Goal: Task Accomplishment & Management: Complete application form

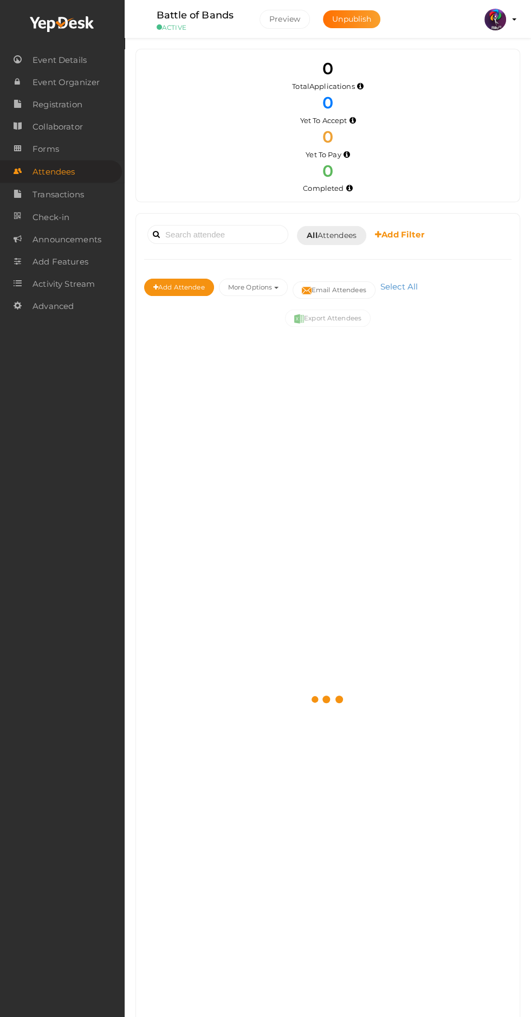
click at [506, 19] on profile-pic at bounding box center [496, 19] width 22 height 10
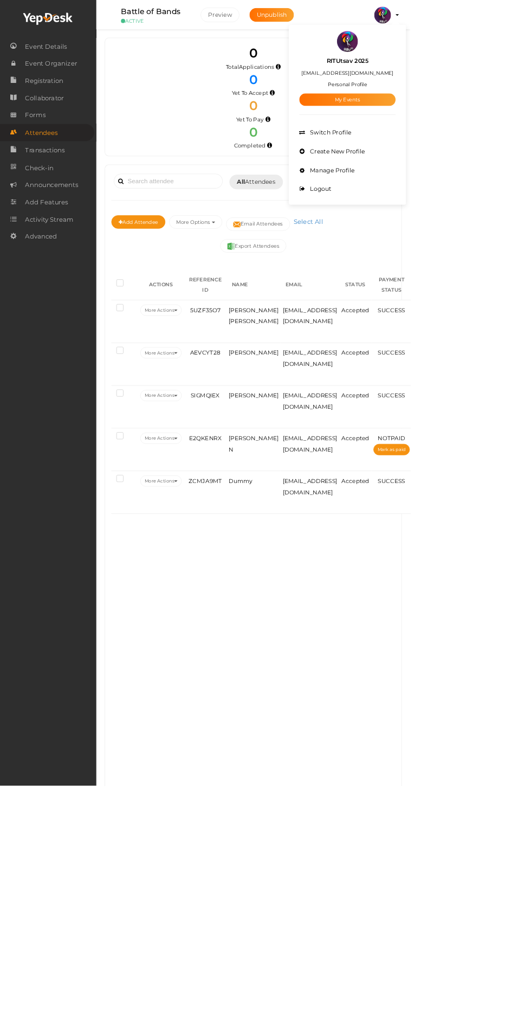
click at [512, 125] on link "My Events" at bounding box center [450, 129] width 125 height 16
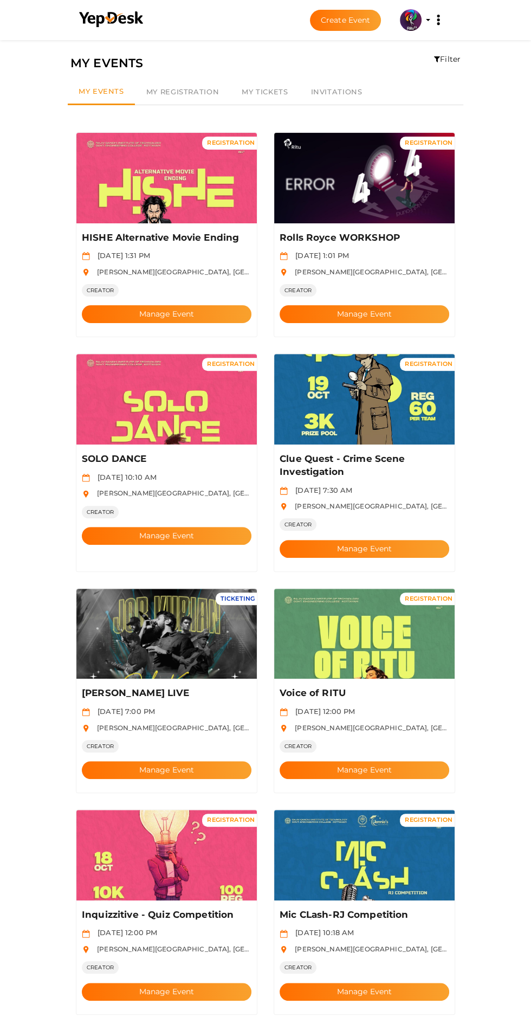
click at [348, 20] on button "Create Event" at bounding box center [346, 20] width 72 height 21
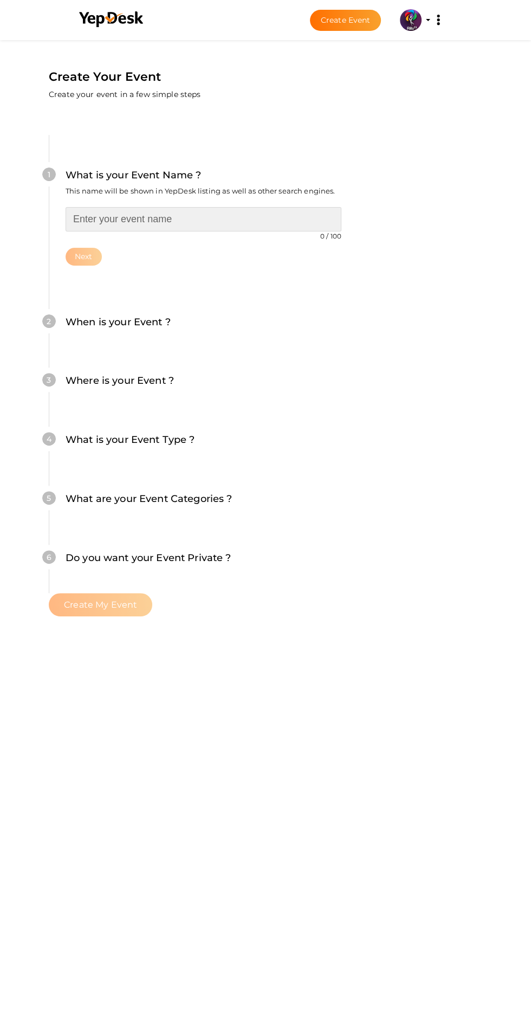
click at [181, 207] on input "text" at bounding box center [204, 219] width 276 height 24
type input "Drone racing"
click at [102, 248] on button "Next" at bounding box center [84, 257] width 36 height 18
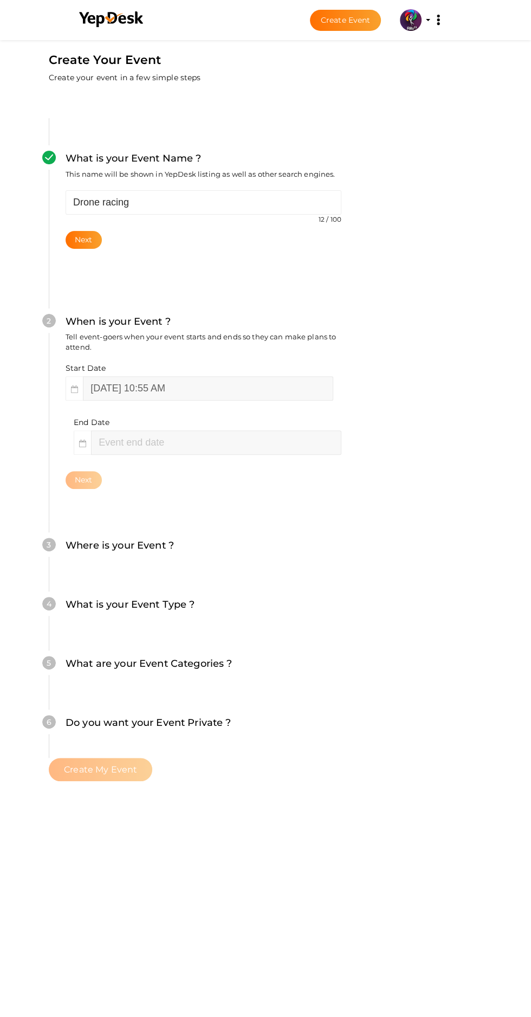
scroll to position [102, 0]
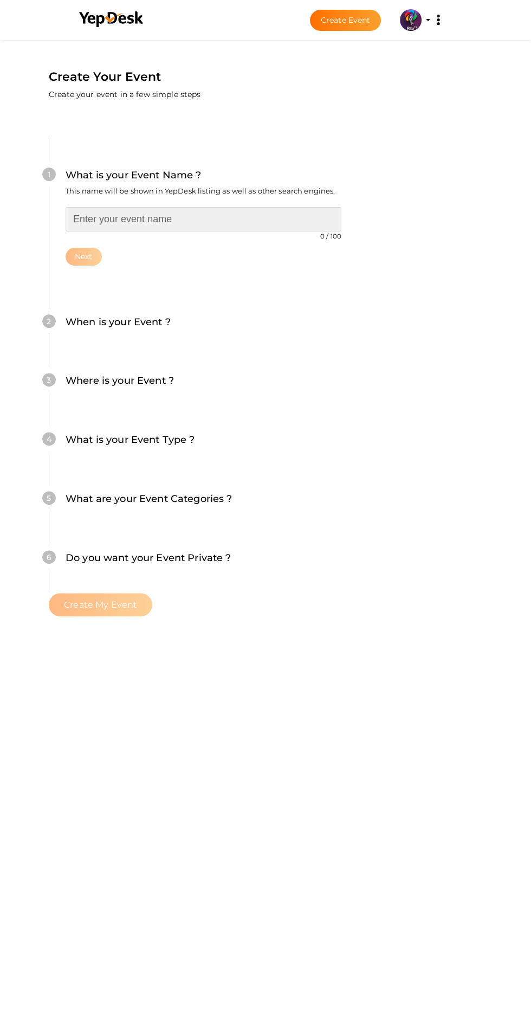
click at [200, 207] on input "text" at bounding box center [204, 219] width 276 height 24
click at [282, 207] on input "text" at bounding box center [204, 219] width 276 height 24
type input "Drone Racing"
click at [102, 248] on button "Next" at bounding box center [84, 257] width 36 height 18
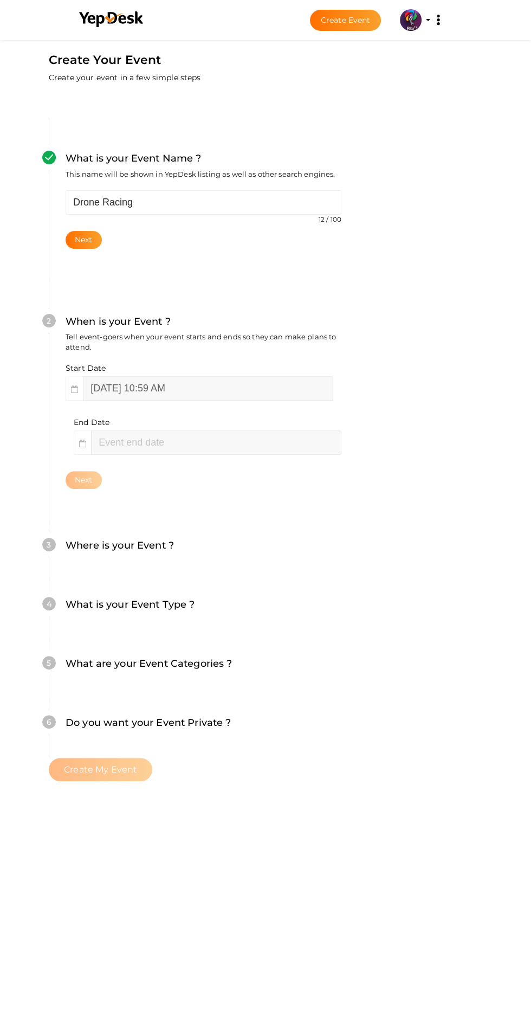
scroll to position [102, 0]
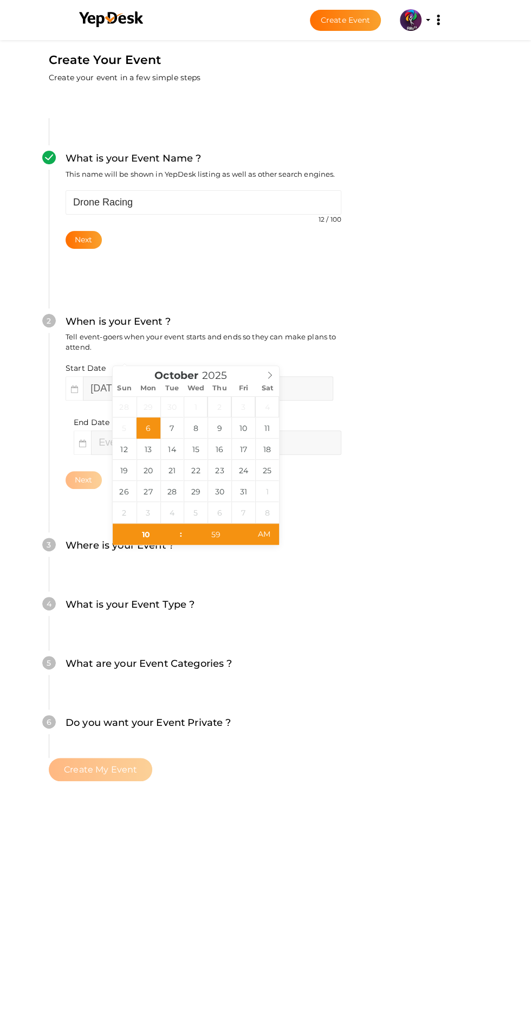
type input "59"
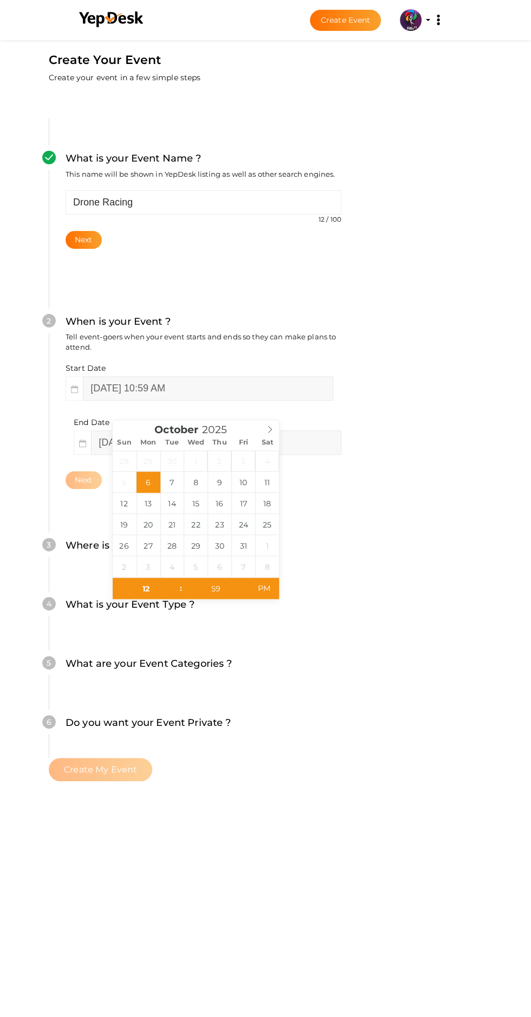
type input "[DATE] 12:59 PM"
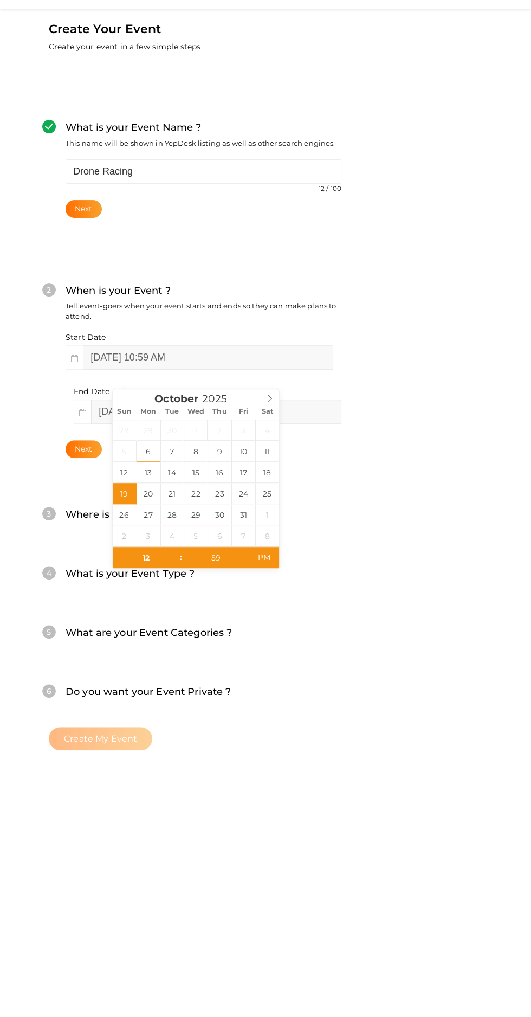
click at [342, 597] on div "What is your Event Type ? Choose the right event type." at bounding box center [204, 610] width 276 height 27
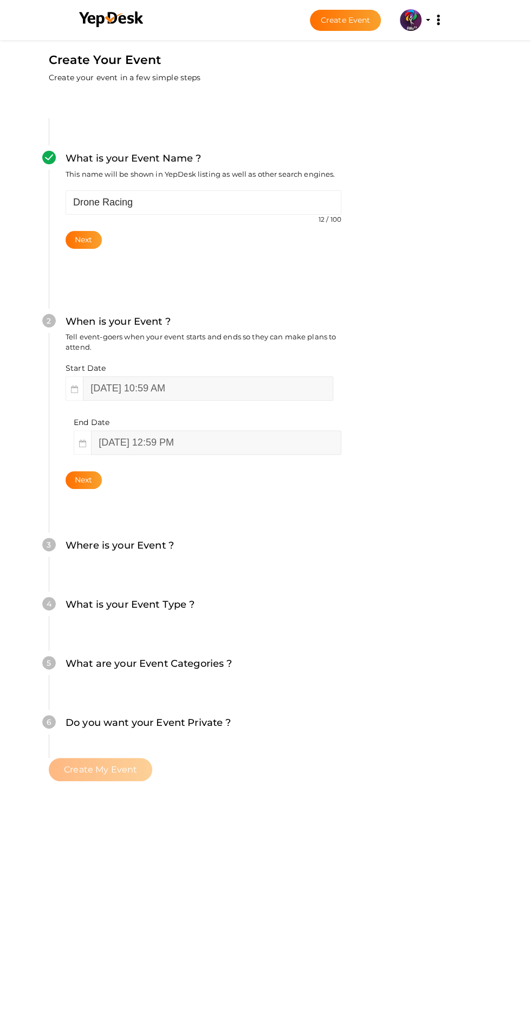
click at [342, 471] on div "Next" at bounding box center [204, 480] width 276 height 18
click at [102, 471] on button "Next" at bounding box center [84, 480] width 36 height 18
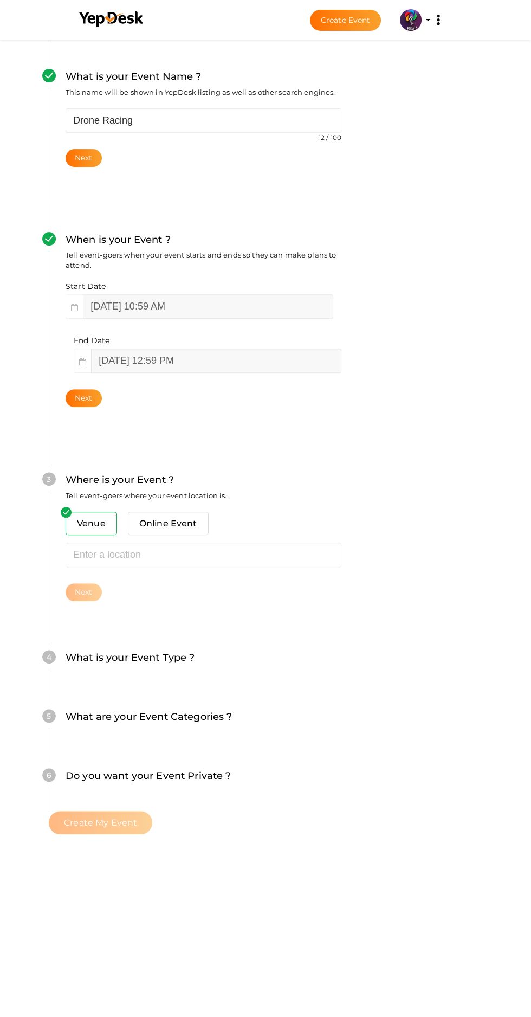
scroll to position [120, 0]
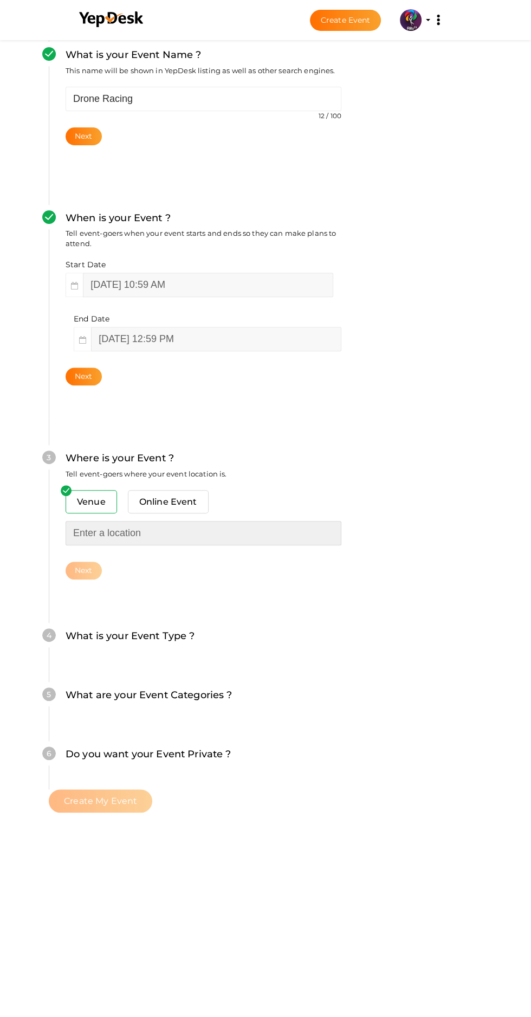
click at [192, 521] on input "text" at bounding box center [204, 533] width 276 height 24
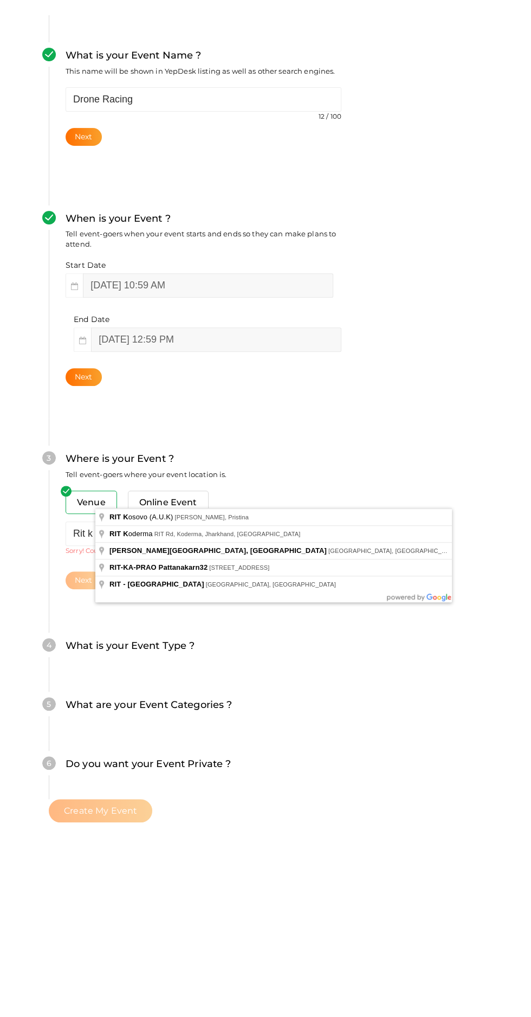
type input "[PERSON_NAME][GEOGRAPHIC_DATA], [GEOGRAPHIC_DATA], [GEOGRAPHIC_DATA], [GEOGRAPH…"
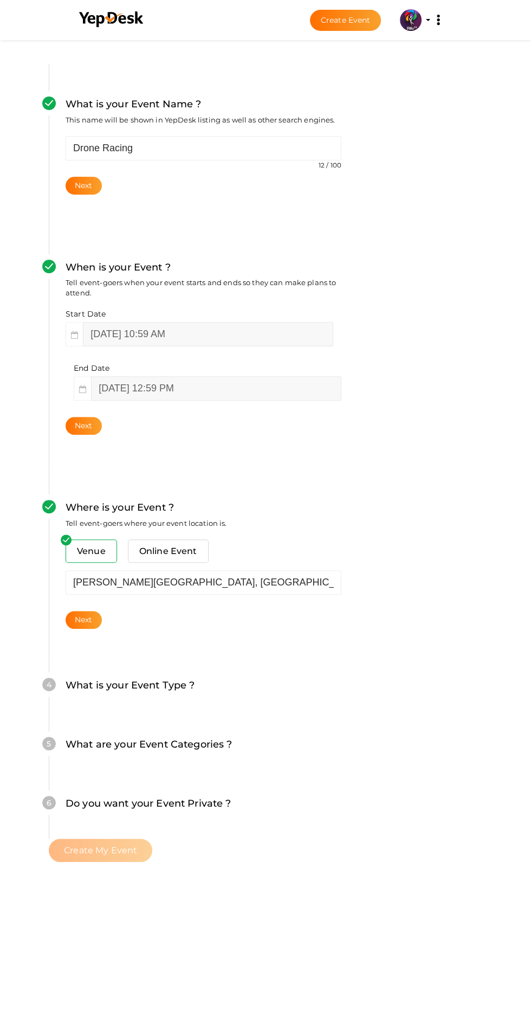
click at [102, 611] on button "Next" at bounding box center [84, 620] width 36 height 18
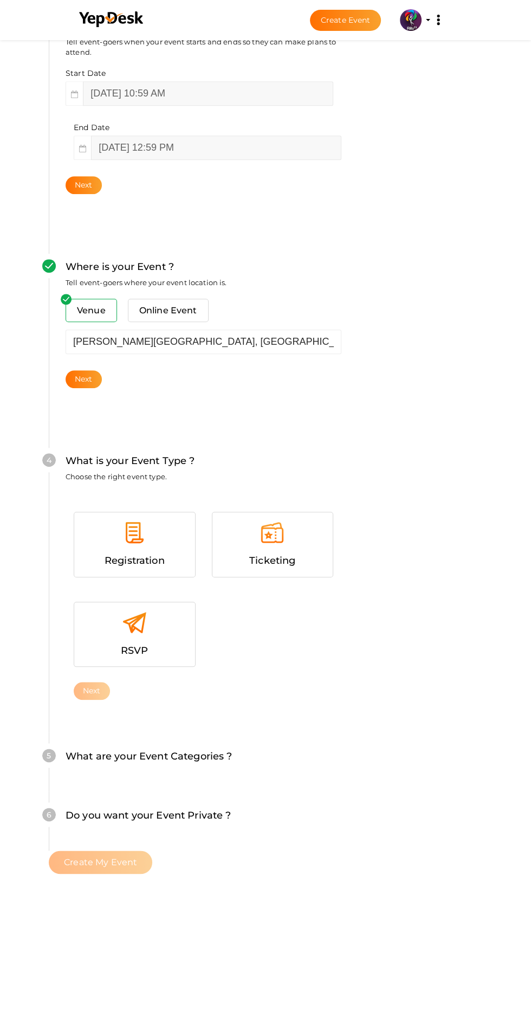
scroll to position [343, 0]
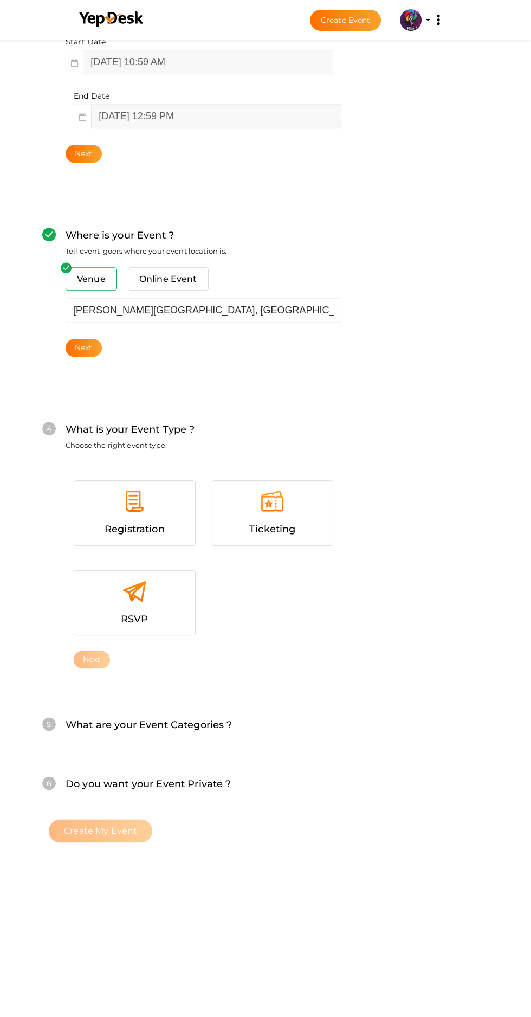
click at [155, 489] on div at bounding box center [134, 505] width 105 height 33
click at [110, 651] on button "Next" at bounding box center [92, 660] width 36 height 18
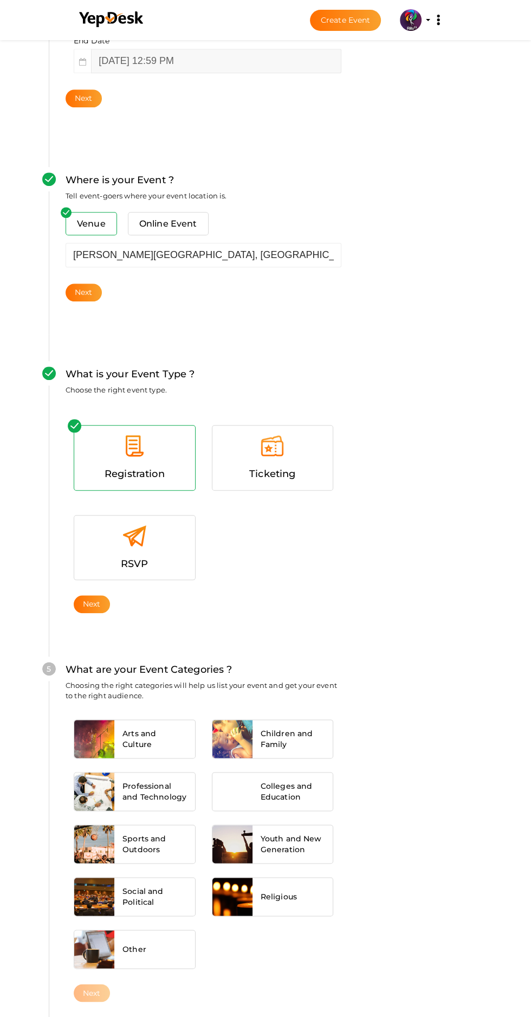
scroll to position [587, 0]
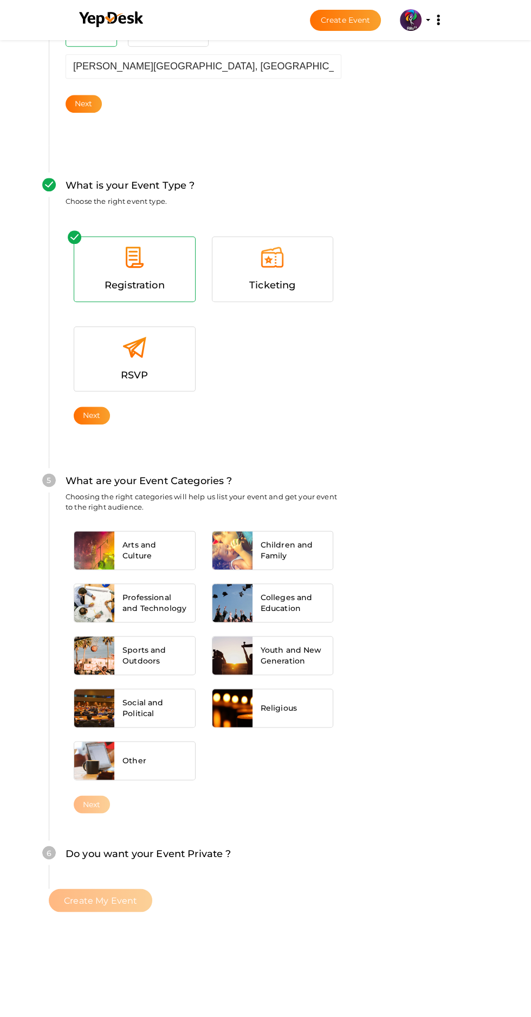
click at [113, 531] on div at bounding box center [94, 550] width 40 height 38
click at [114, 584] on div at bounding box center [94, 603] width 40 height 38
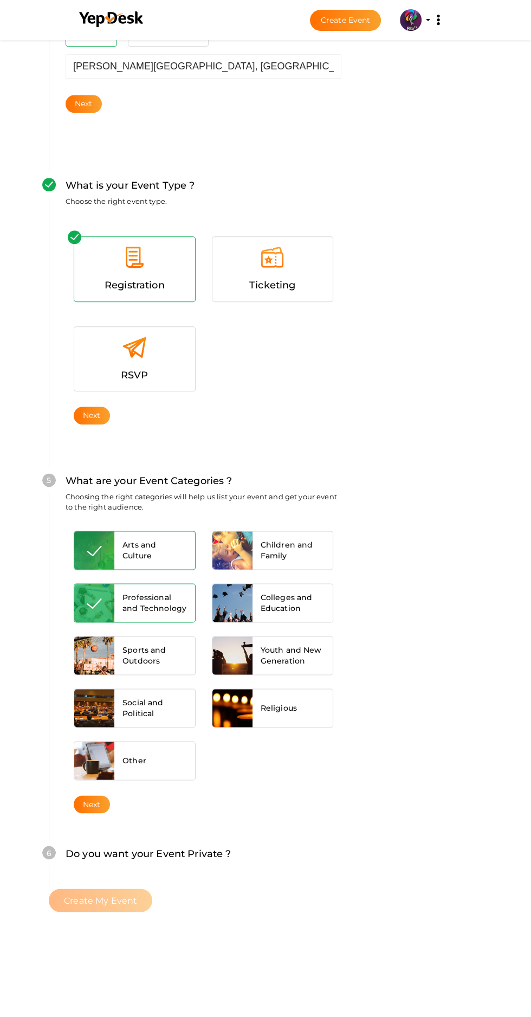
click at [110, 795] on button "Next" at bounding box center [92, 804] width 36 height 18
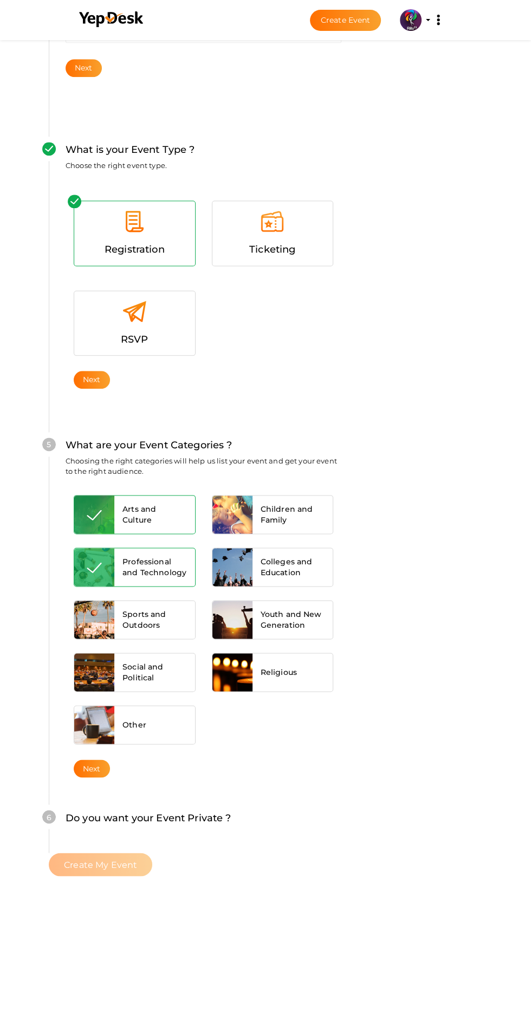
scroll to position [740, 0]
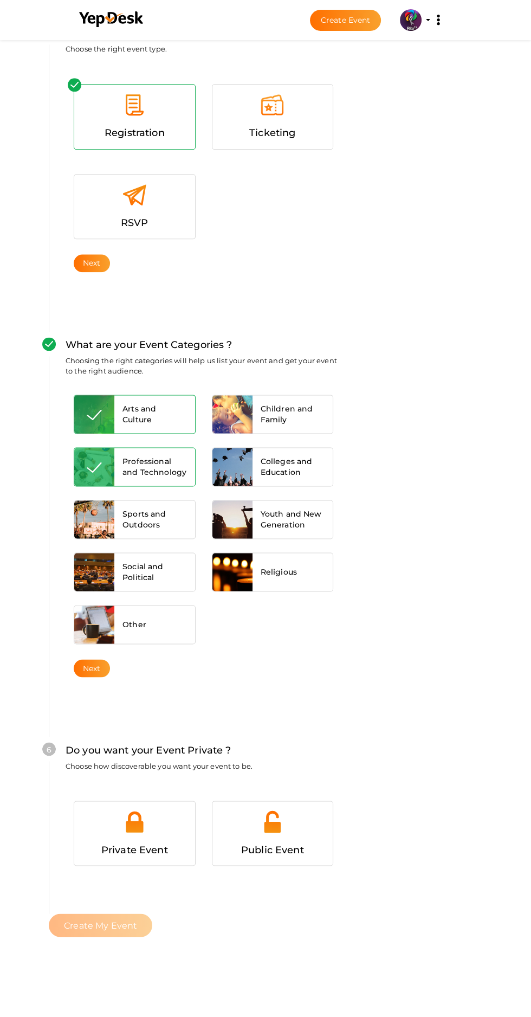
click at [325, 810] on div at bounding box center [273, 826] width 105 height 33
click at [121, 920] on span "Create My Event" at bounding box center [100, 925] width 73 height 10
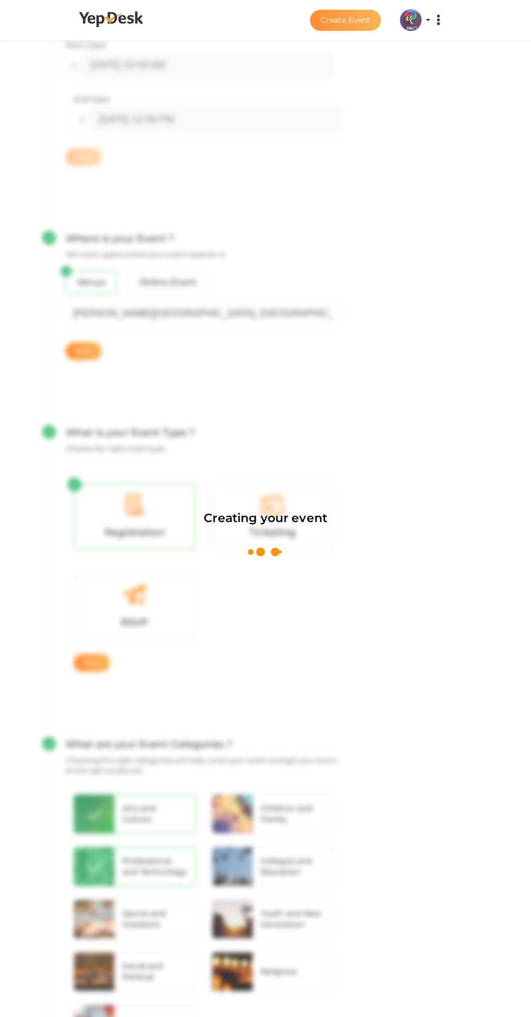
scroll to position [163, 0]
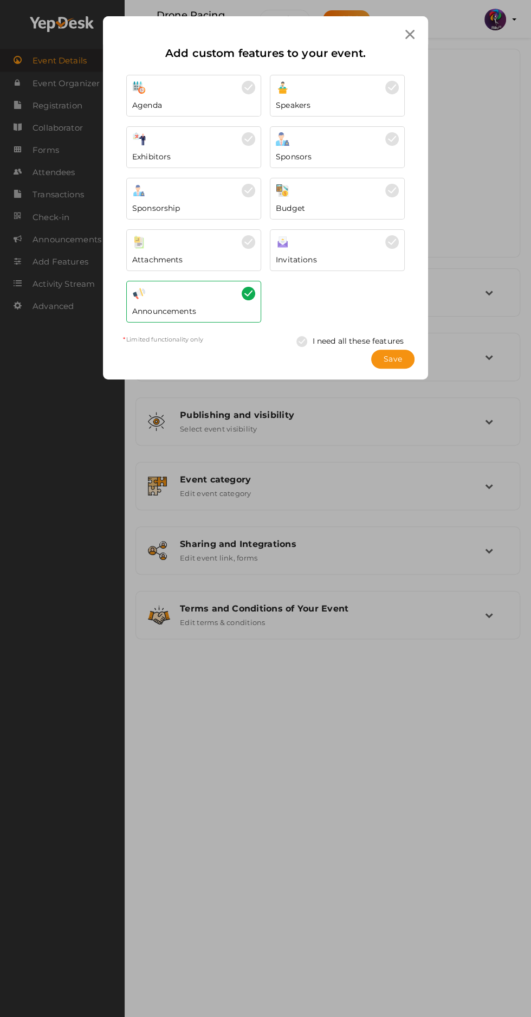
click at [396, 354] on span "Save" at bounding box center [393, 359] width 18 height 11
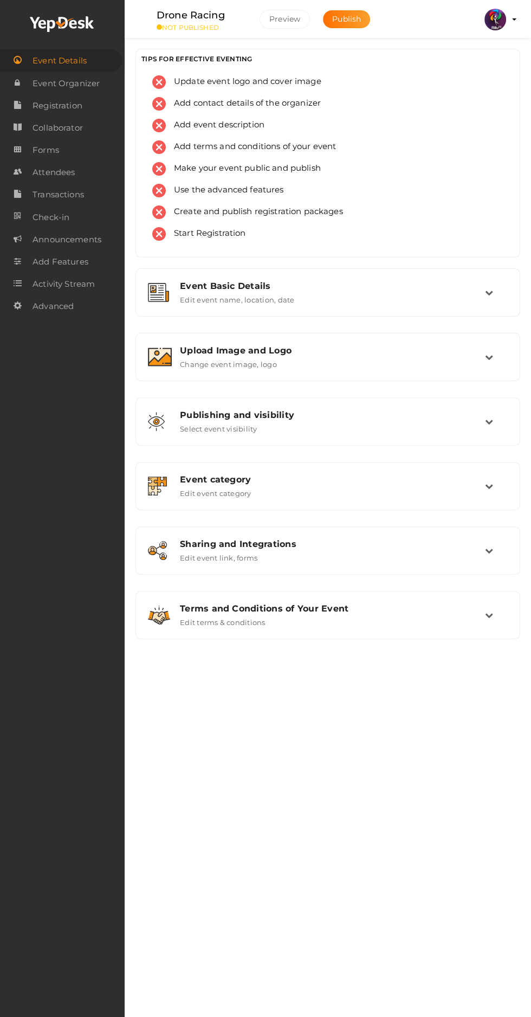
click at [341, 361] on div "Upload Image and Logo Change event image, logo" at bounding box center [328, 356] width 313 height 23
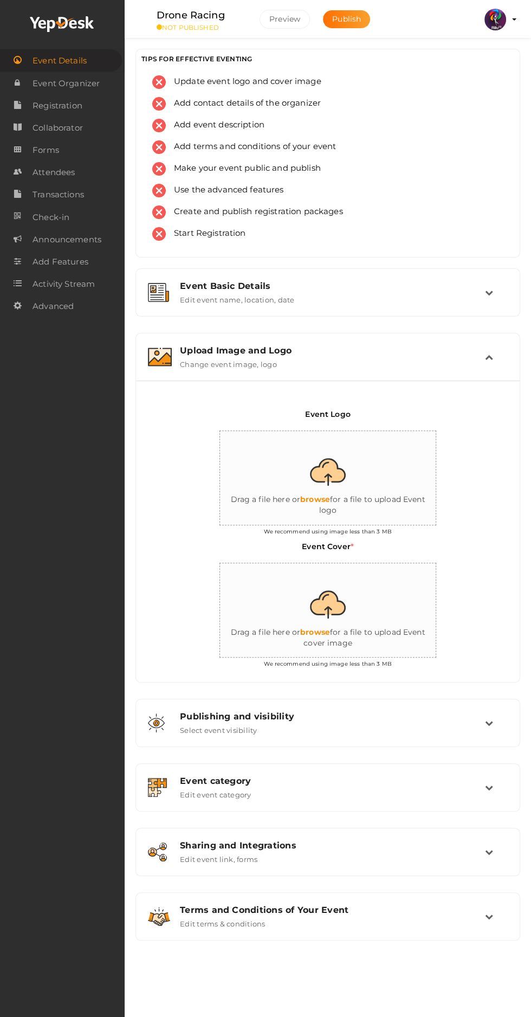
click at [339, 482] on input "file" at bounding box center [328, 478] width 217 height 95
type input "C:\fakepath\logo yepdesk.png"
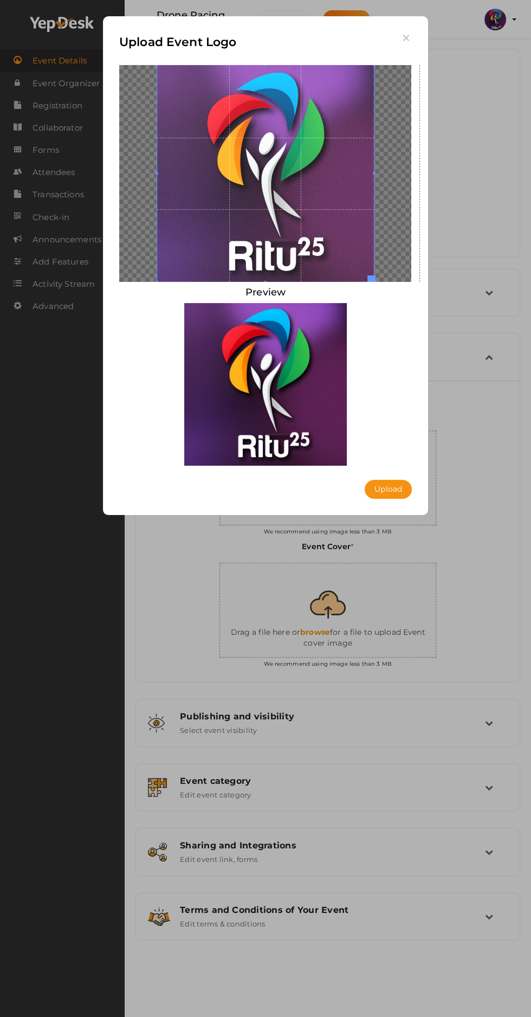
click at [400, 480] on button "Upload" at bounding box center [388, 489] width 47 height 19
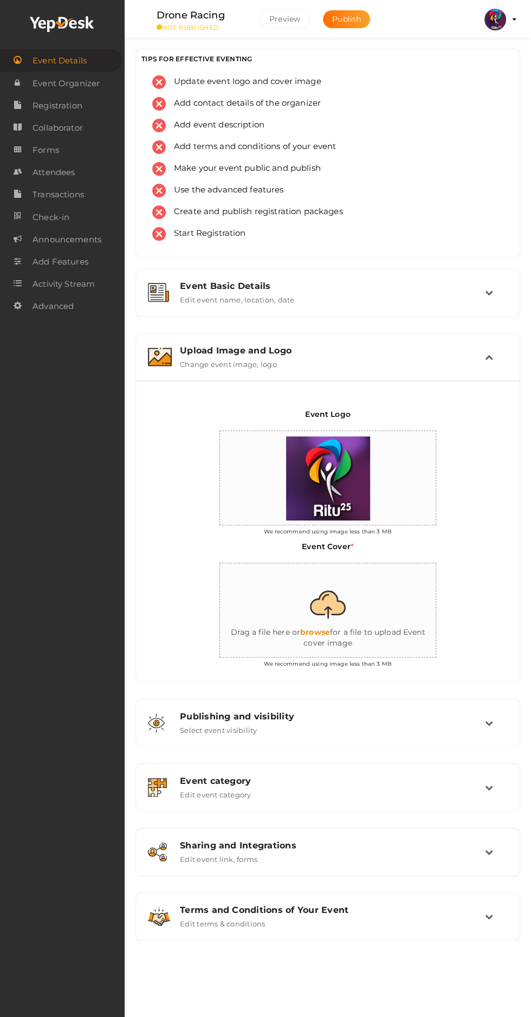
click at [333, 623] on input "file" at bounding box center [328, 610] width 217 height 95
type input "C:\fakepath\drone racing.jpg"
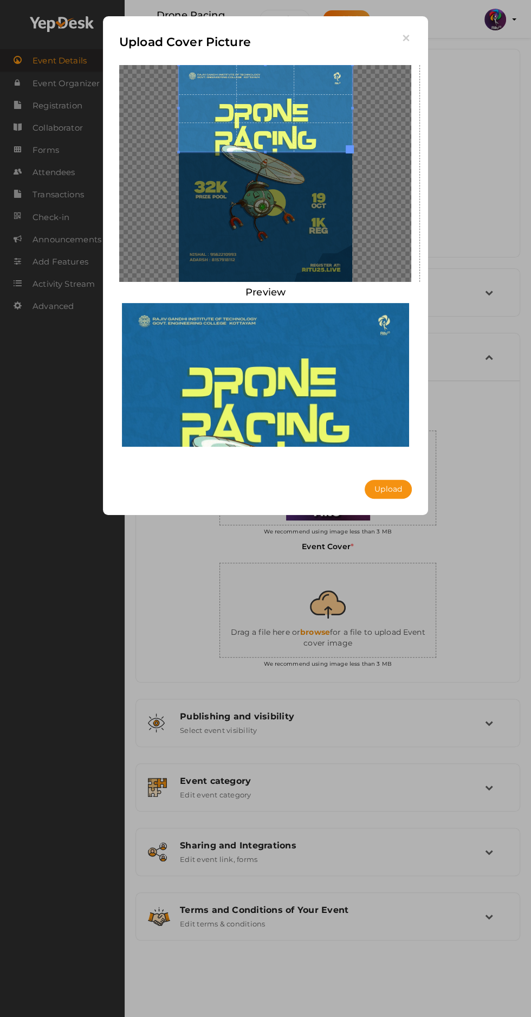
click at [393, 490] on button "Upload" at bounding box center [388, 489] width 47 height 19
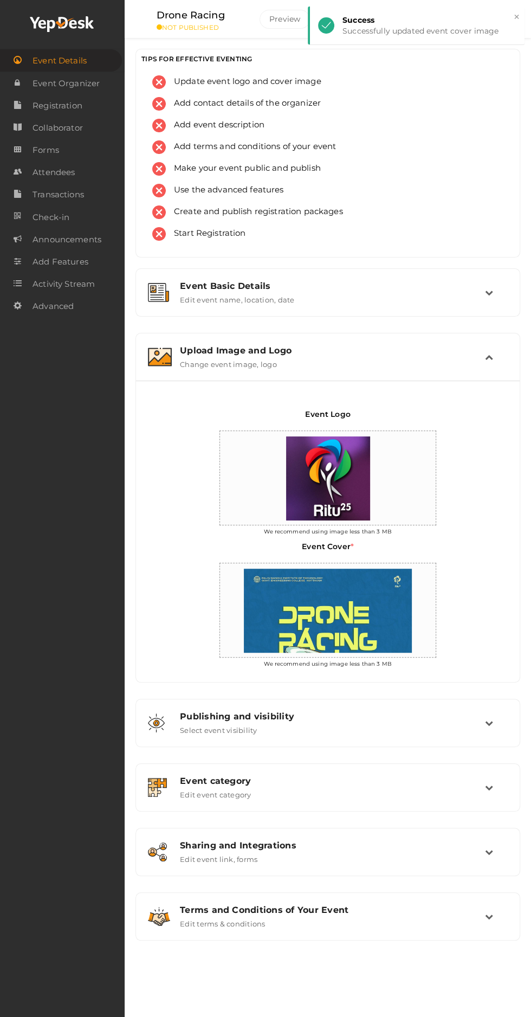
click at [197, 351] on div "Upload Image and Logo" at bounding box center [332, 350] width 305 height 10
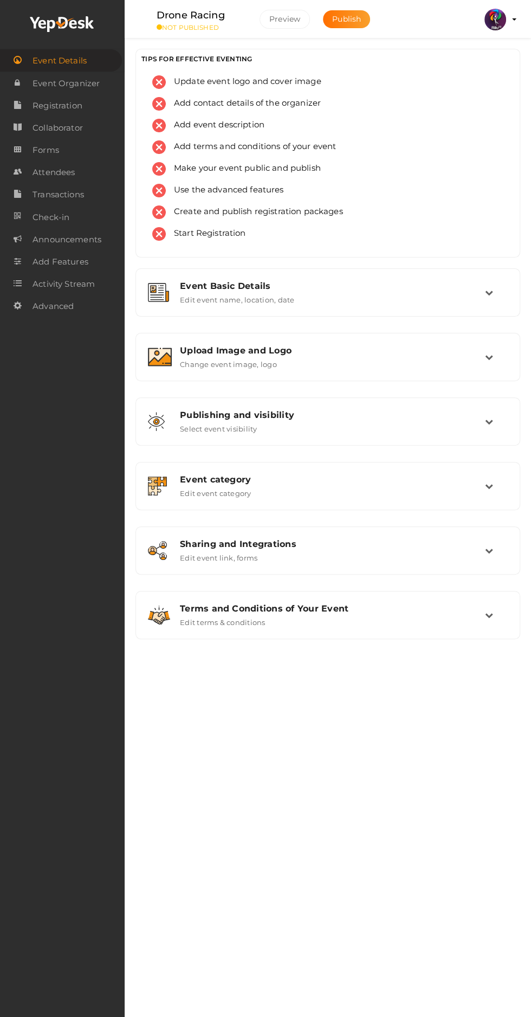
click at [31, 105] on link "Registration" at bounding box center [62, 105] width 125 height 22
click at [37, 152] on span "Forms" at bounding box center [46, 150] width 27 height 22
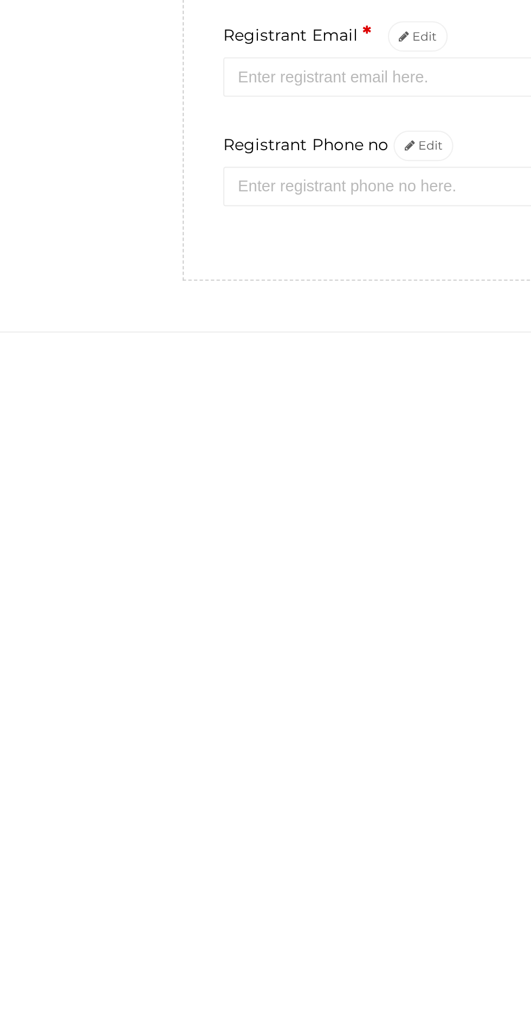
click at [338, 296] on icon at bounding box center [340, 299] width 5 height 6
click at [332, 291] on button "Edit" at bounding box center [346, 298] width 29 height 15
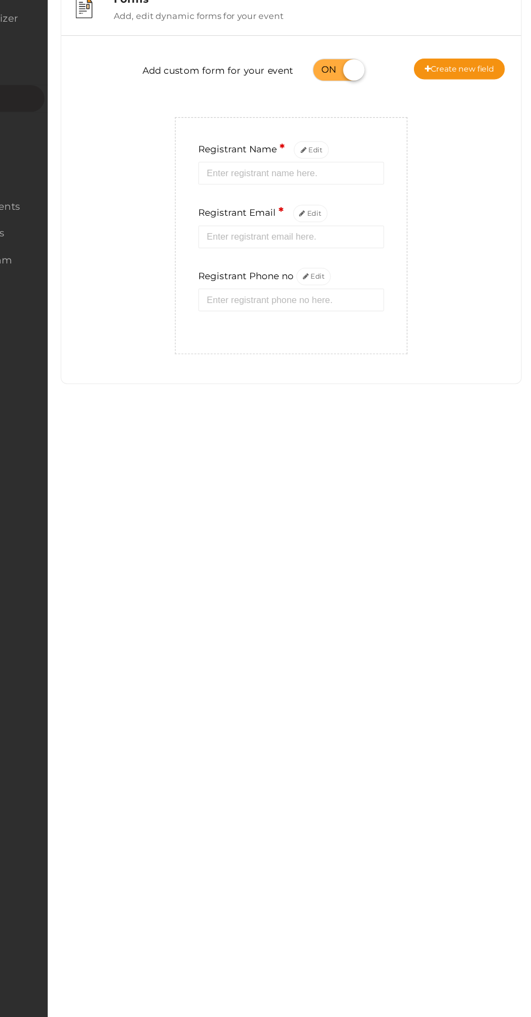
click at [338, 296] on icon at bounding box center [340, 299] width 5 height 6
click at [332, 291] on button "Edit" at bounding box center [346, 298] width 29 height 15
click at [338, 296] on icon at bounding box center [340, 299] width 5 height 6
click at [332, 291] on button "Edit" at bounding box center [346, 298] width 29 height 15
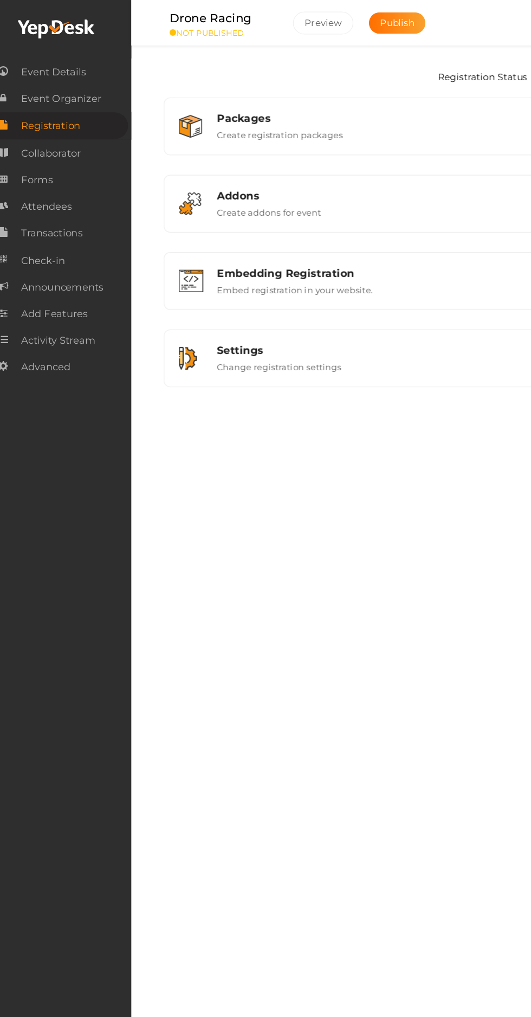
click at [193, 107] on div "Packages Create registration packages" at bounding box center [328, 105] width 281 height 23
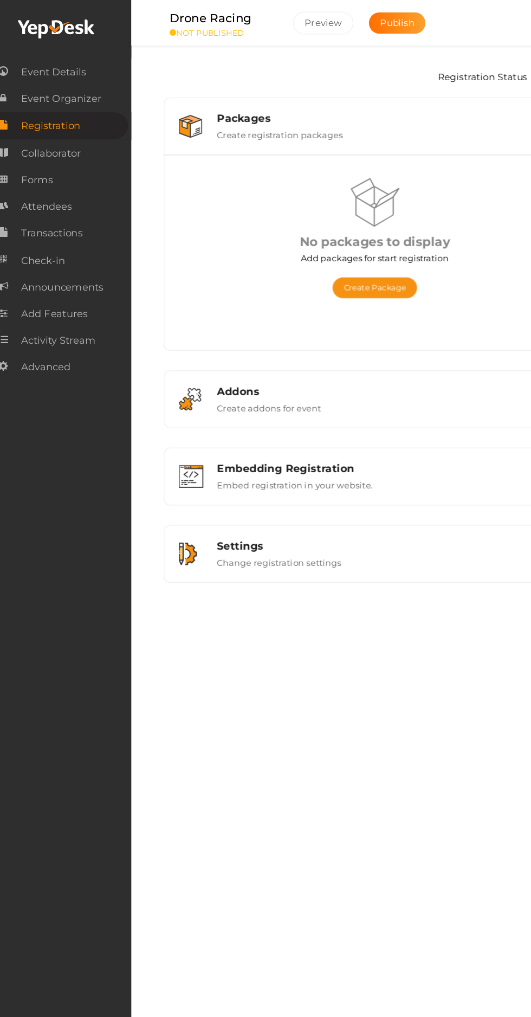
click at [312, 237] on button "Create Package" at bounding box center [328, 240] width 70 height 17
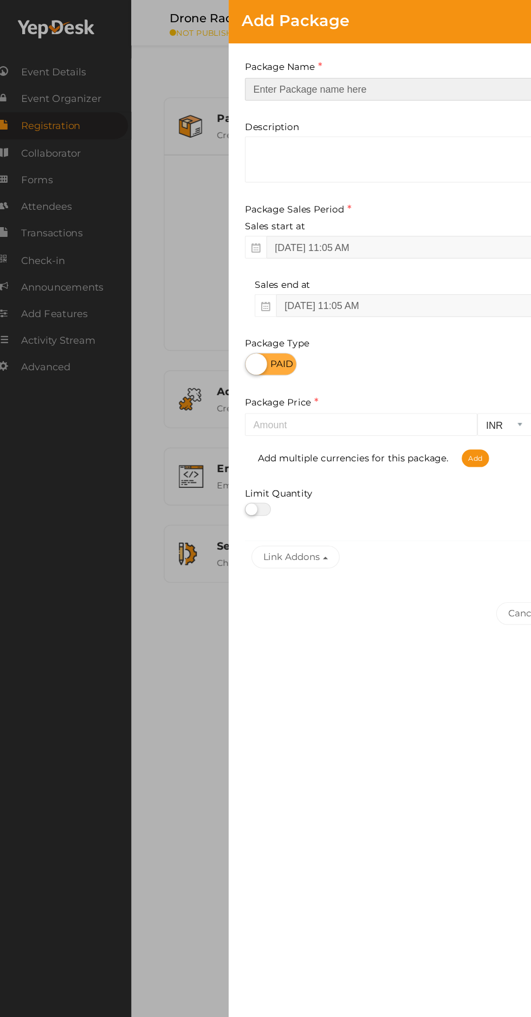
click at [240, 76] on input "text" at bounding box center [369, 74] width 298 height 19
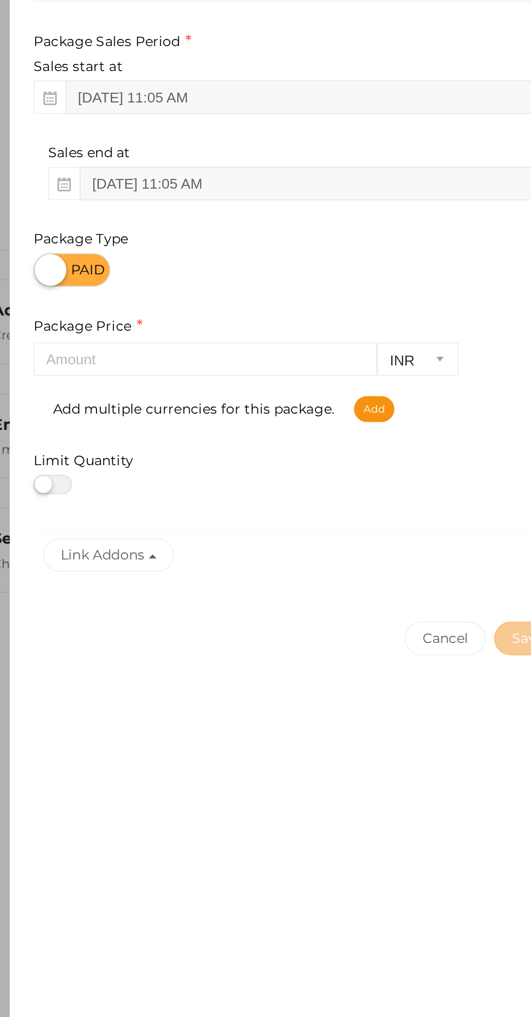
type input "Drone Racing Registeration"
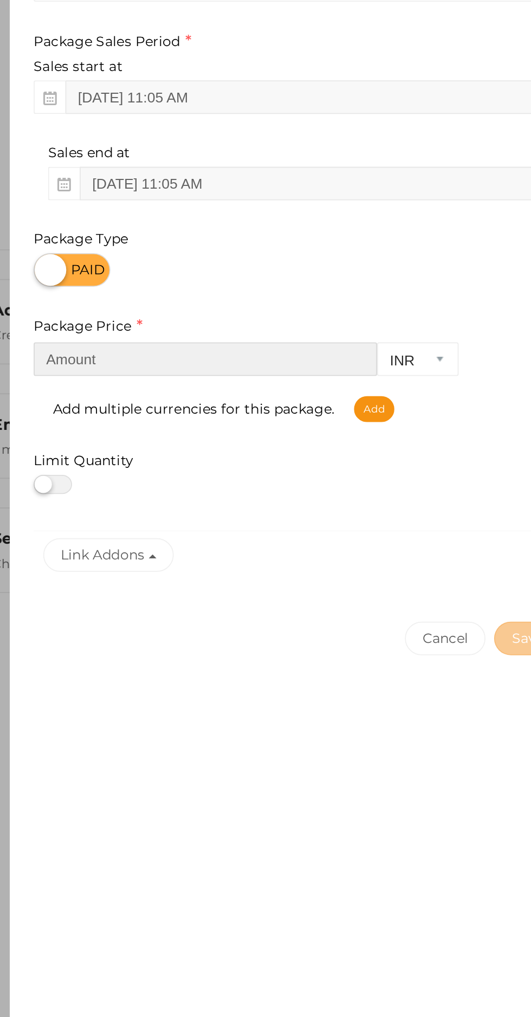
click at [361, 351] on input "number" at bounding box center [317, 354] width 194 height 19
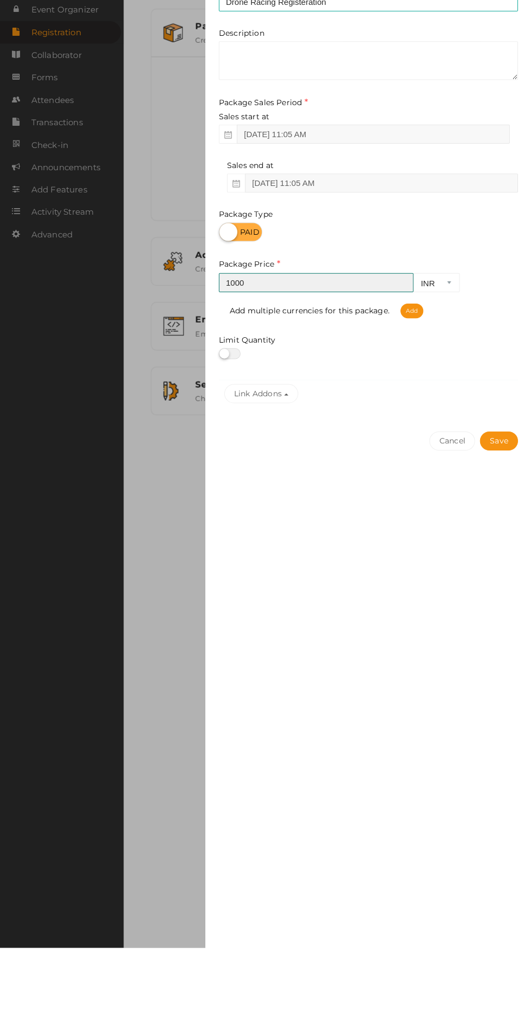
type input "1000"
click at [511, 514] on button "Save" at bounding box center [499, 512] width 38 height 19
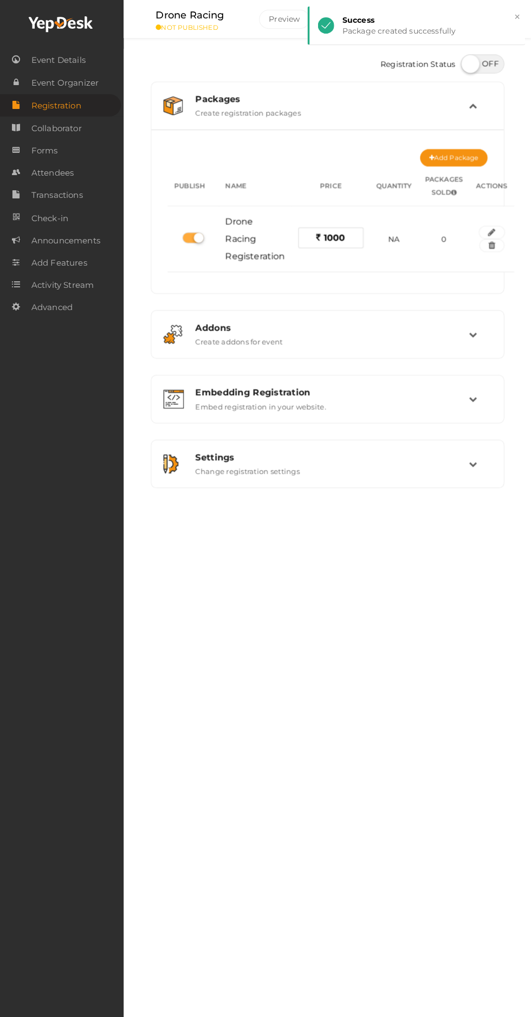
click at [485, 72] on label at bounding box center [482, 63] width 43 height 19
click at [468, 63] on input "checkbox" at bounding box center [464, 59] width 7 height 7
checkbox input "true"
click at [211, 393] on div "Embedding Registration" at bounding box center [332, 391] width 273 height 10
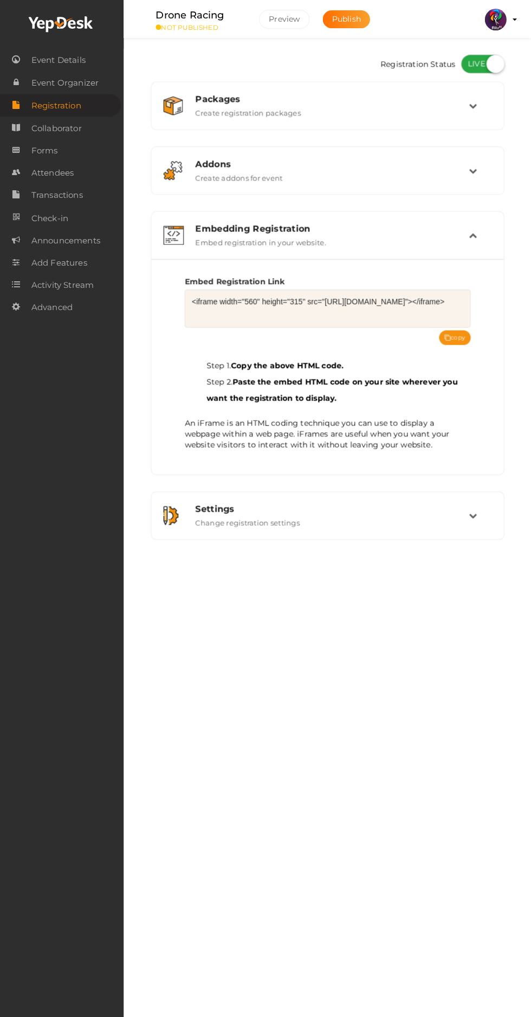
click at [449, 336] on icon at bounding box center [448, 337] width 6 height 6
click at [42, 64] on span "Event Details" at bounding box center [60, 60] width 54 height 22
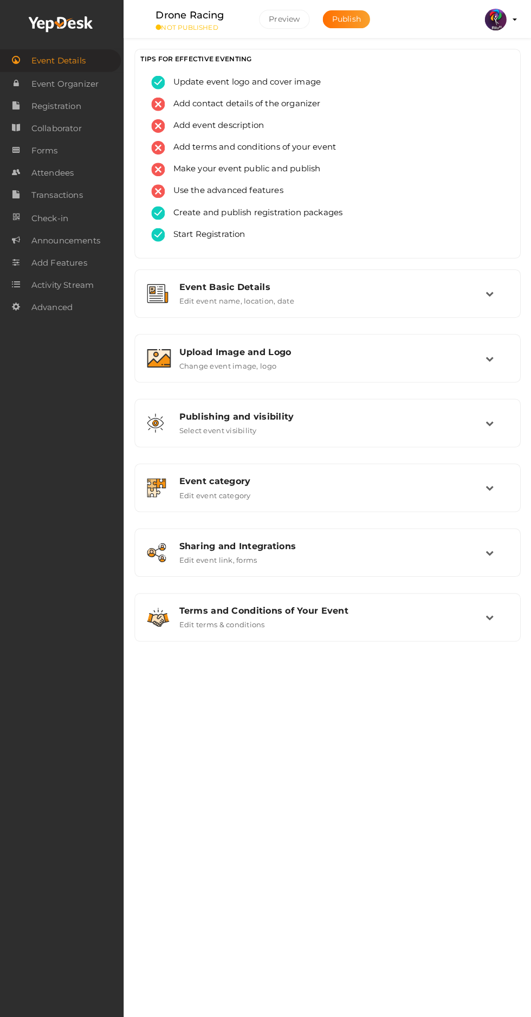
click at [343, 18] on span "Publish" at bounding box center [346, 19] width 29 height 10
click at [51, 61] on span "Event Details" at bounding box center [60, 61] width 54 height 22
click at [31, 82] on link "Event Organizer" at bounding box center [62, 83] width 125 height 22
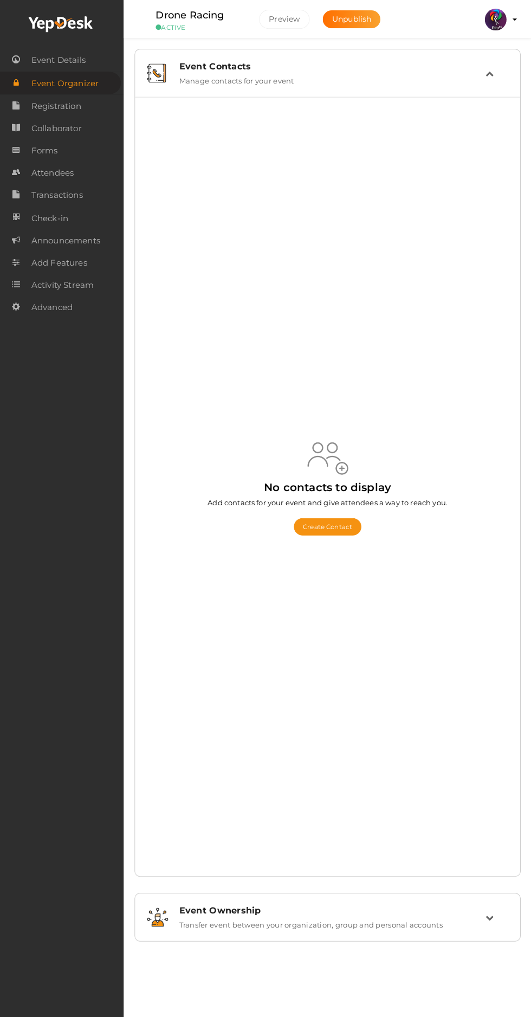
click at [31, 60] on link "Event Details" at bounding box center [62, 60] width 125 height 22
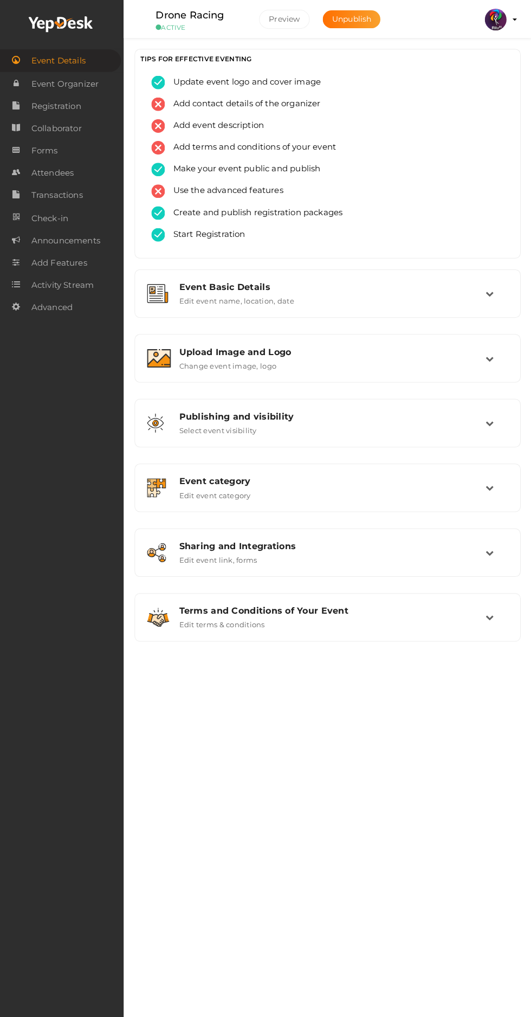
scroll to position [4, 0]
